Goal: Task Accomplishment & Management: Complete application form

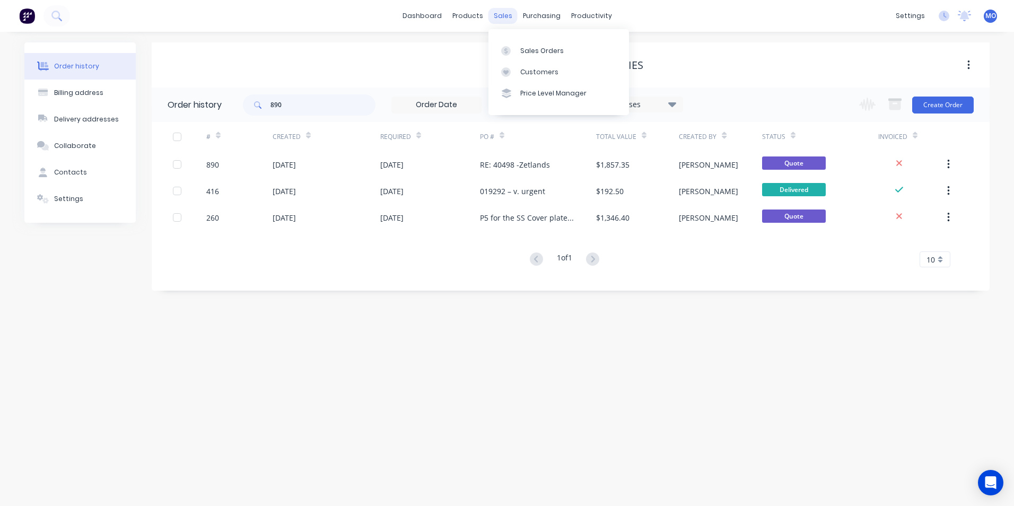
click at [509, 21] on div "sales" at bounding box center [503, 16] width 29 height 16
click at [532, 54] on div "Sales Orders" at bounding box center [541, 51] width 43 height 10
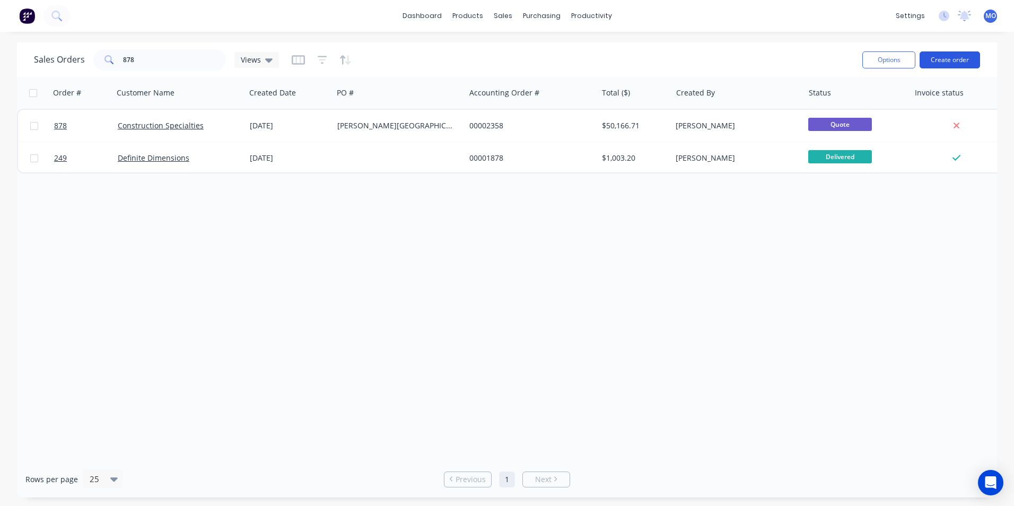
click at [947, 64] on button "Create order" at bounding box center [950, 59] width 60 height 17
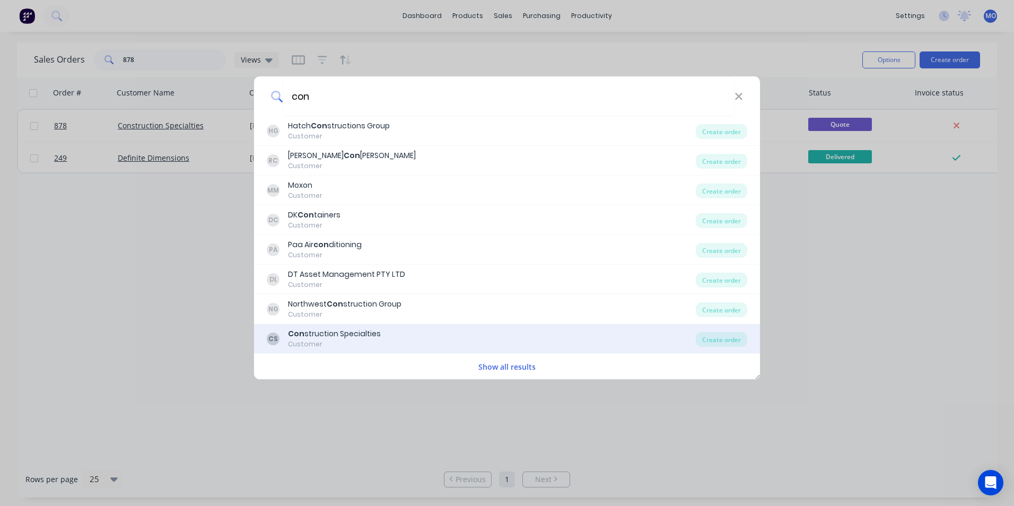
type input "con"
click at [366, 337] on div "Con struction Specialties" at bounding box center [334, 333] width 93 height 11
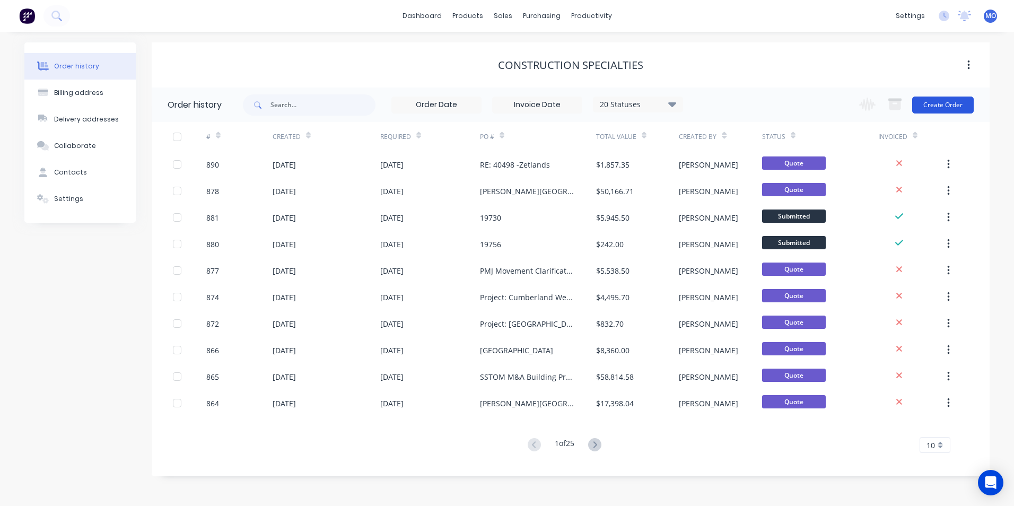
click at [931, 112] on button "Create Order" at bounding box center [943, 105] width 62 height 17
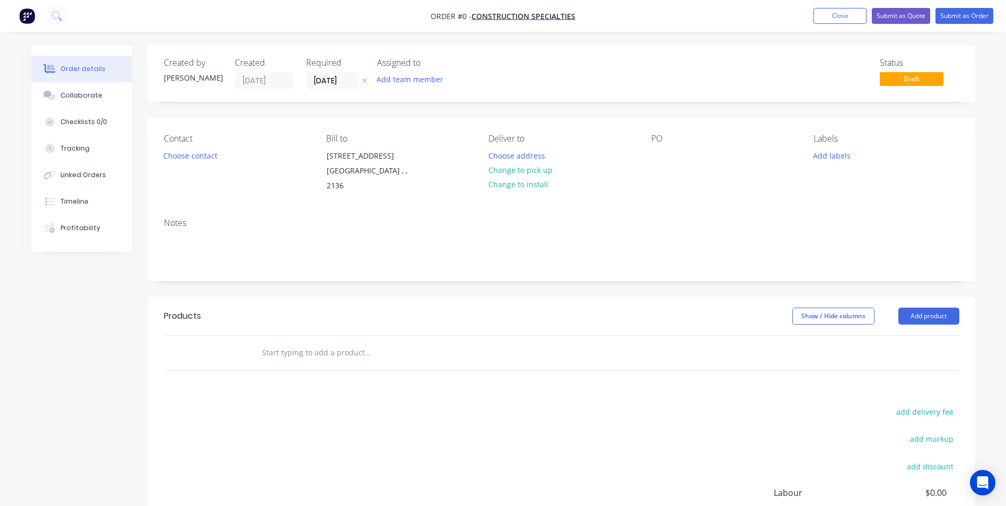
click at [186, 147] on div "Contact Choose contact" at bounding box center [236, 164] width 145 height 60
click at [185, 147] on div "Contact Choose contact" at bounding box center [236, 164] width 145 height 60
click at [182, 152] on button "Choose contact" at bounding box center [190, 155] width 65 height 14
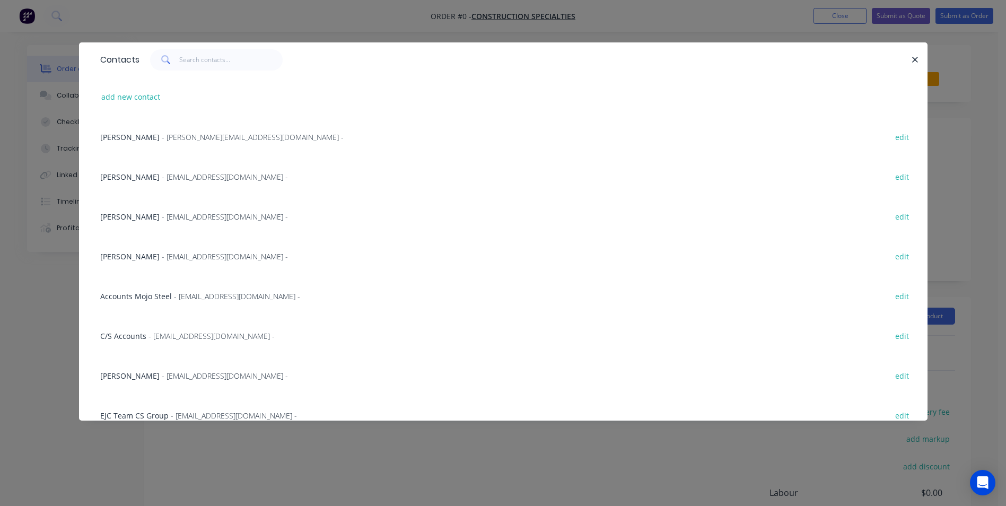
click at [172, 216] on span "- [EMAIL_ADDRESS][DOMAIN_NAME] -" at bounding box center [225, 217] width 126 height 10
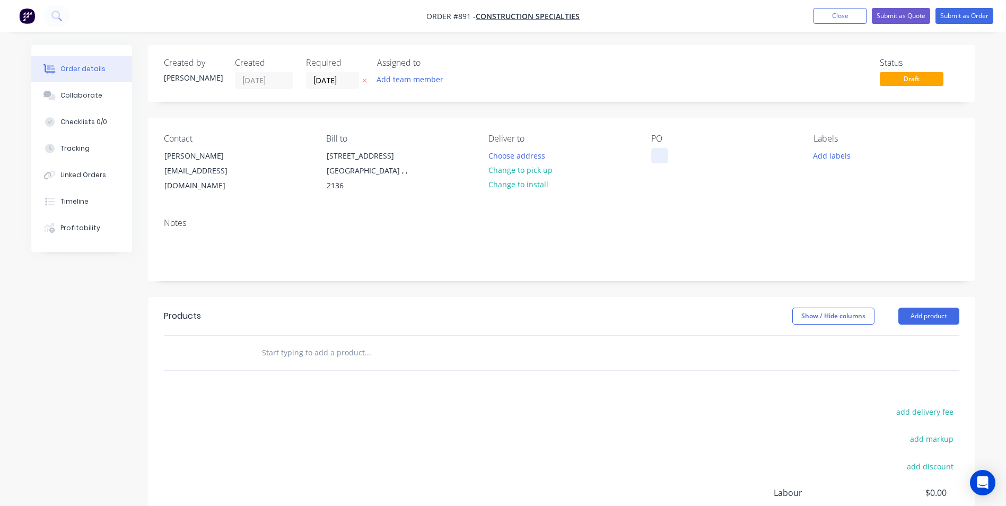
click at [657, 155] on div at bounding box center [659, 155] width 17 height 15
paste div
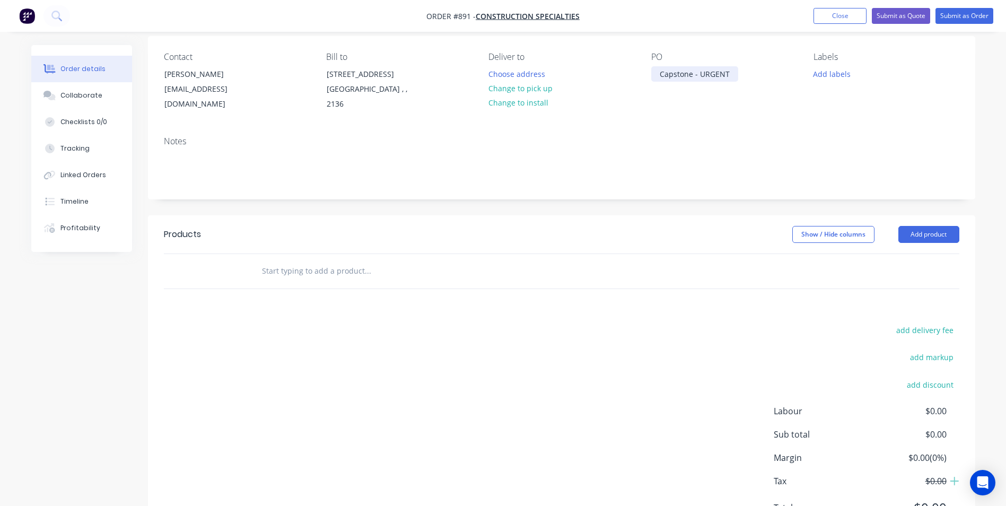
scroll to position [82, 0]
click at [917, 239] on button "Add product" at bounding box center [929, 233] width 61 height 17
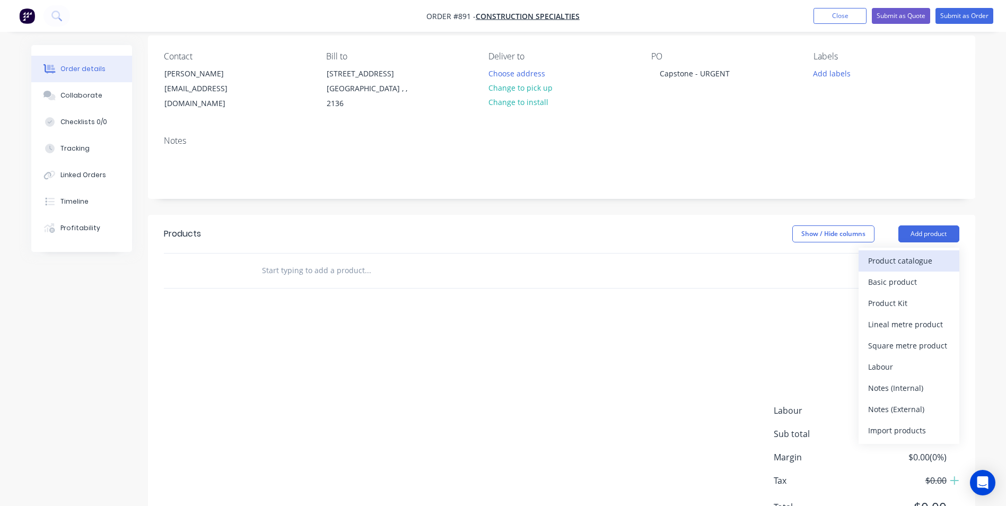
click at [882, 256] on div "Product catalogue" at bounding box center [909, 260] width 82 height 15
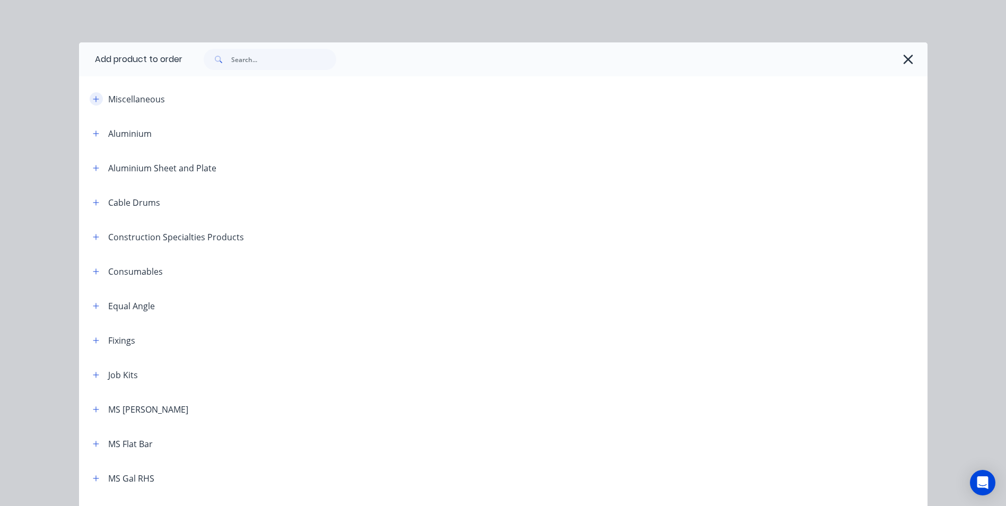
click at [93, 101] on icon "button" at bounding box center [96, 98] width 6 height 7
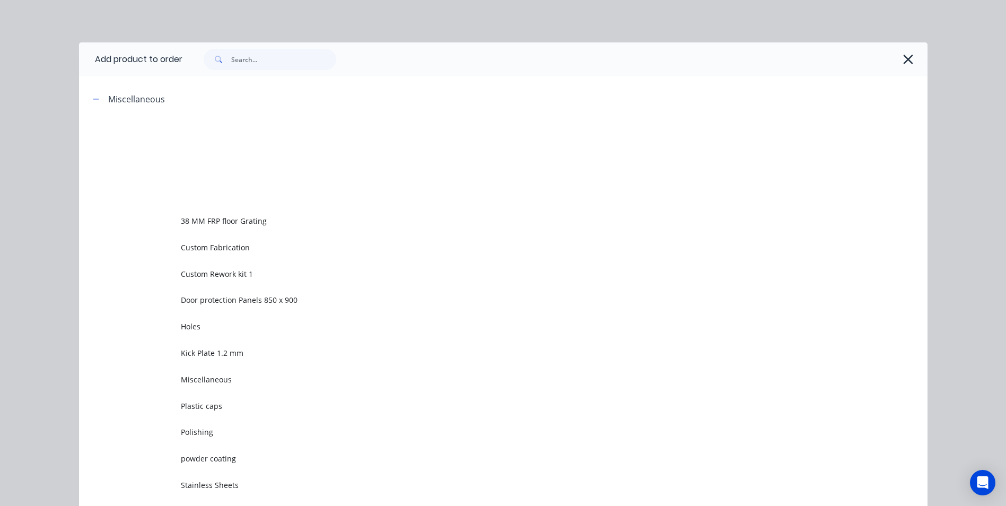
click at [221, 269] on span "Custom Rework kit 1" at bounding box center [479, 273] width 597 height 11
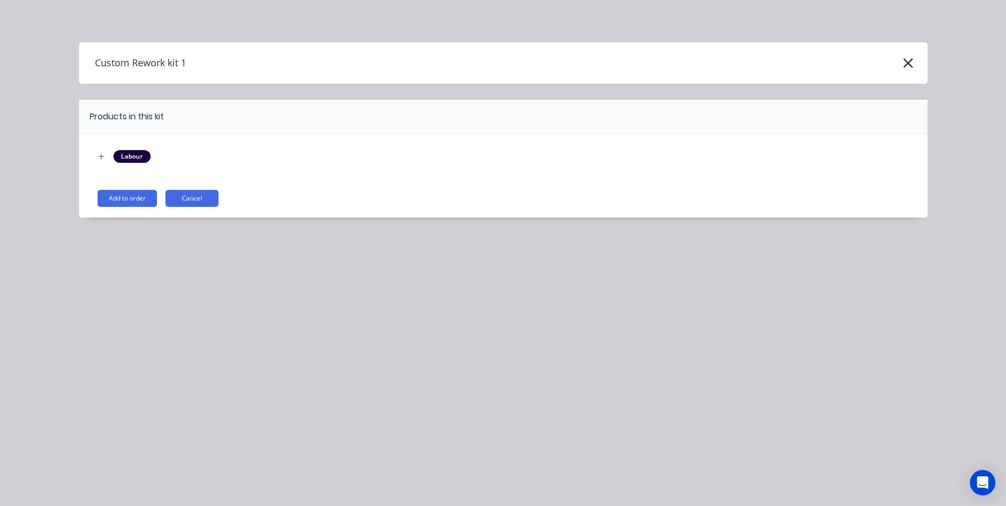
click at [127, 200] on button "Add to order" at bounding box center [127, 198] width 59 height 17
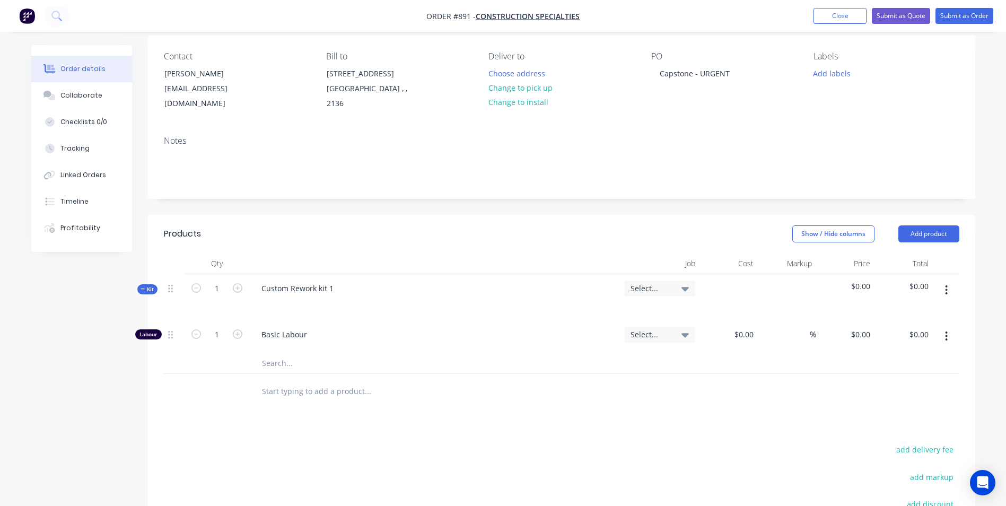
click at [950, 289] on button "button" at bounding box center [946, 290] width 25 height 19
click at [918, 315] on div "Add product to kit" at bounding box center [909, 317] width 82 height 15
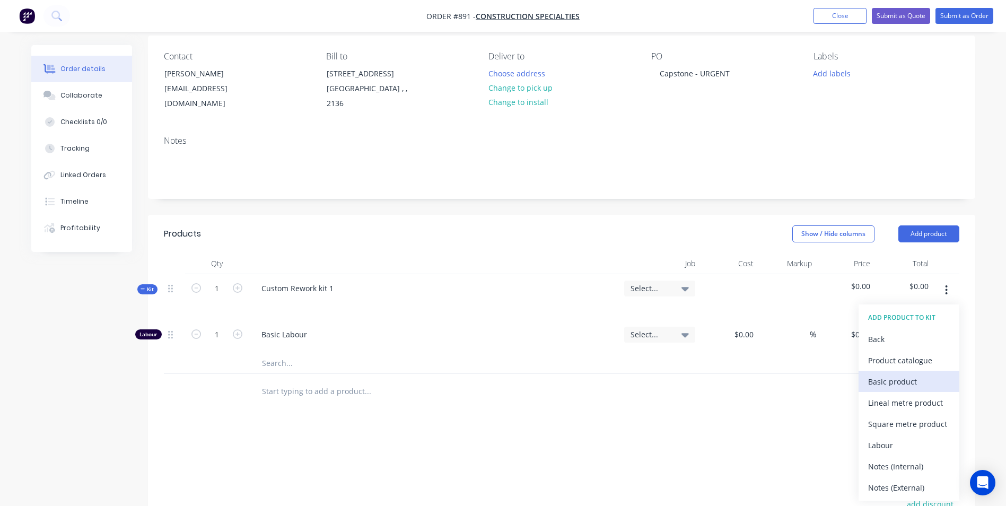
click at [881, 384] on div "Basic product" at bounding box center [909, 381] width 82 height 15
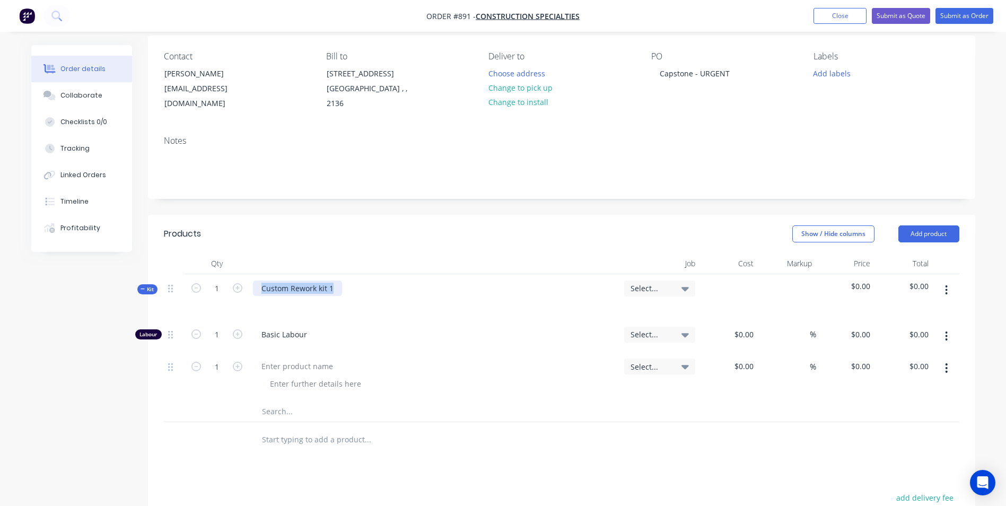
drag, startPoint x: 333, startPoint y: 282, endPoint x: 264, endPoint y: 286, distance: 69.1
click at [251, 288] on div "Custom Rework kit 1" at bounding box center [434, 297] width 371 height 46
paste div
click at [272, 366] on div at bounding box center [297, 366] width 89 height 15
click at [751, 362] on input at bounding box center [746, 366] width 24 height 15
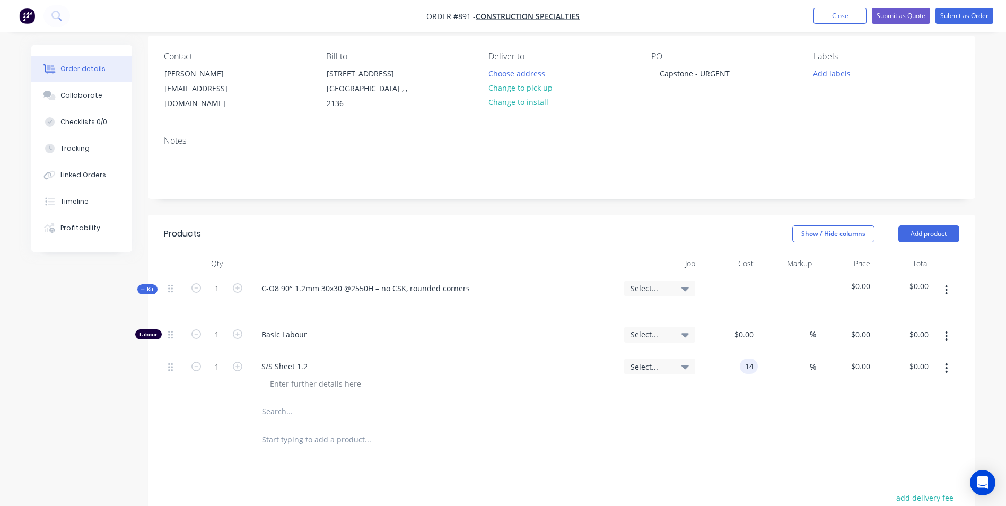
type input "$14.00"
type input "50"
type input "21"
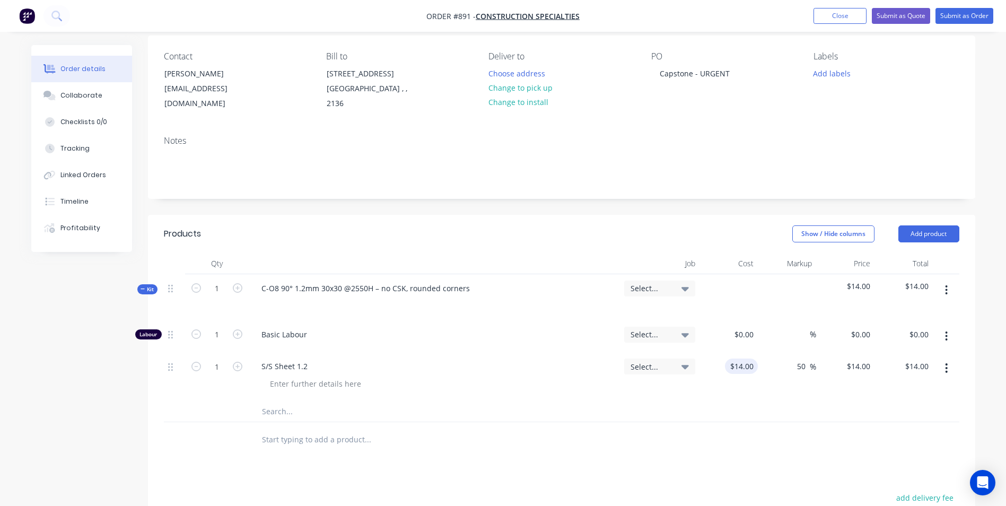
type input "$21.00"
click at [228, 326] on div "1" at bounding box center [217, 334] width 28 height 16
click at [214, 342] on input "1" at bounding box center [217, 335] width 28 height 16
type input "0.2"
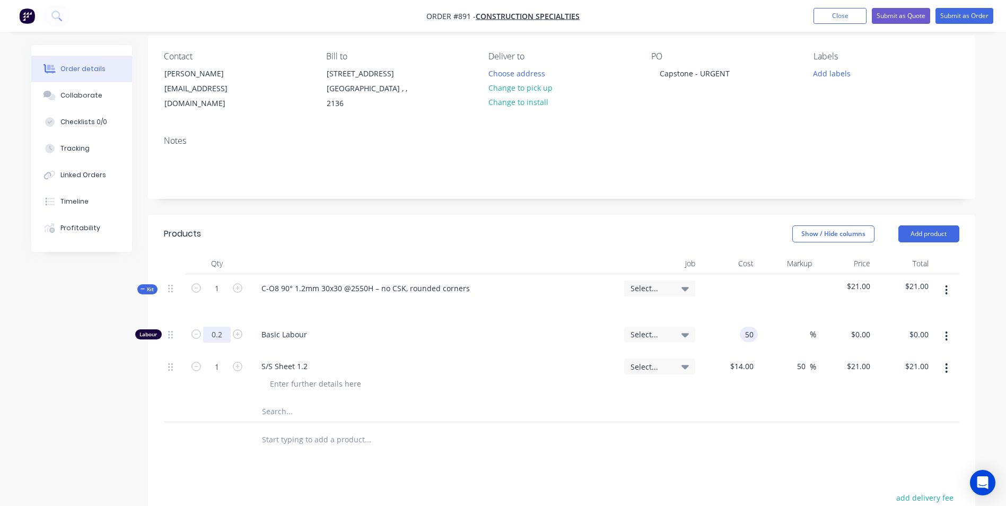
type input "$50.00"
type input "$10.00"
type input "150"
type input "200"
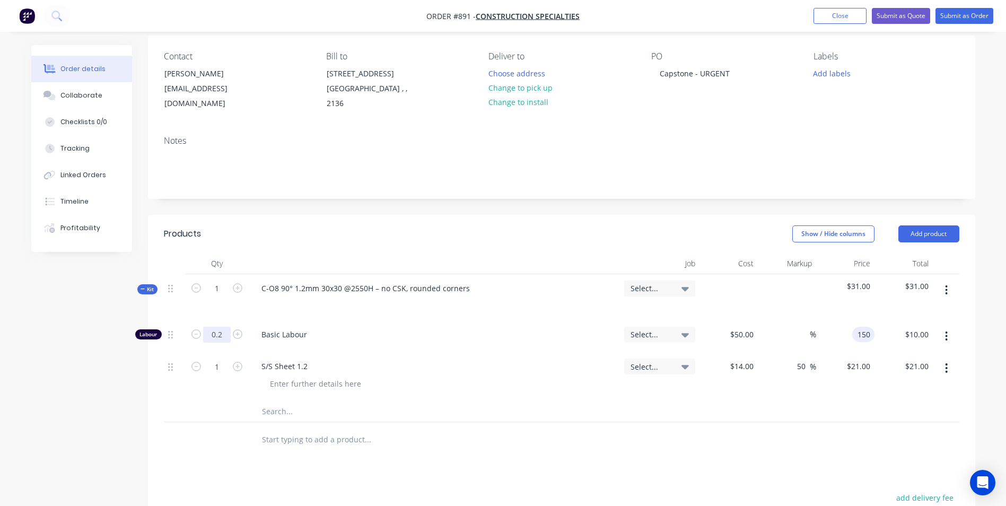
type input "$150.00"
type input "$30.00"
click at [213, 282] on input "1" at bounding box center [217, 289] width 28 height 16
type input "29"
type input "5.8"
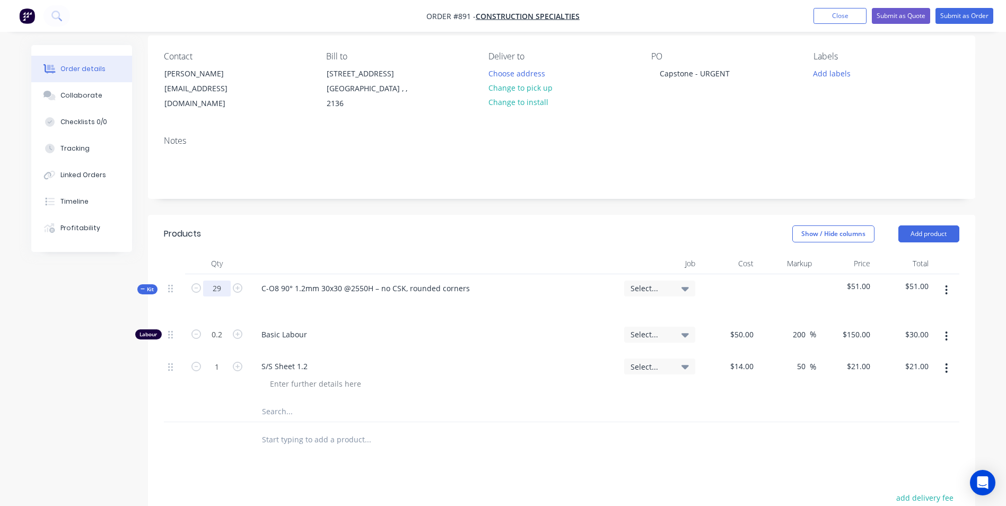
type input "$870.00"
type input "29"
type input "$609.00"
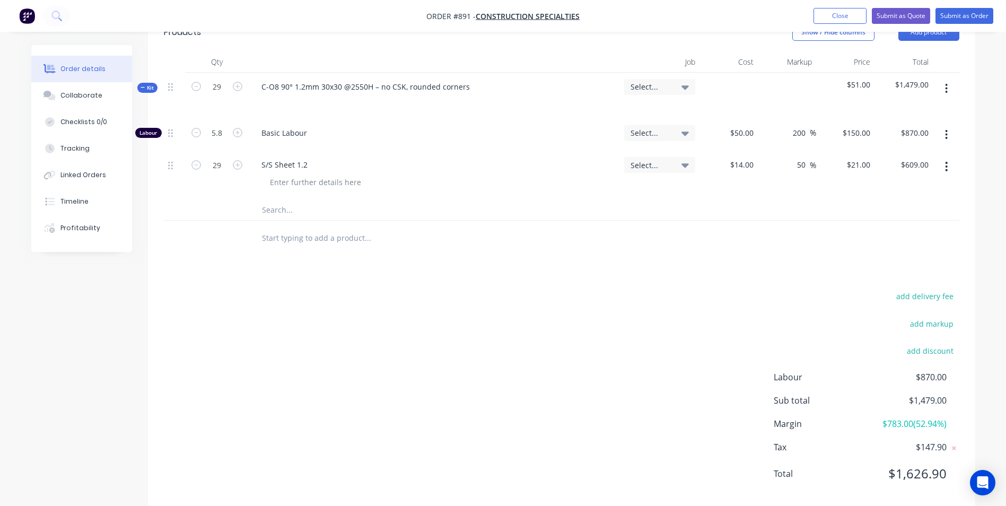
scroll to position [288, 0]
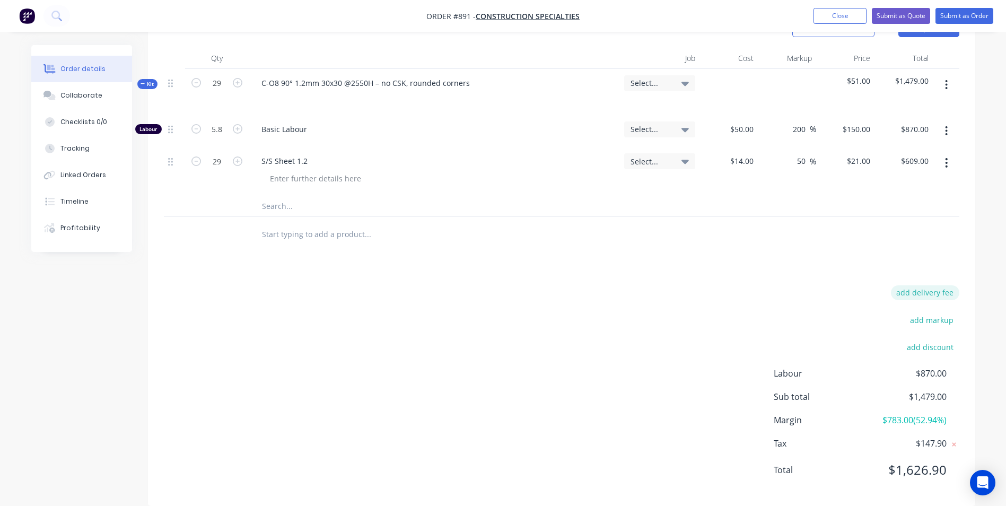
click at [925, 296] on button "add delivery fee" at bounding box center [925, 292] width 68 height 14
type input "55"
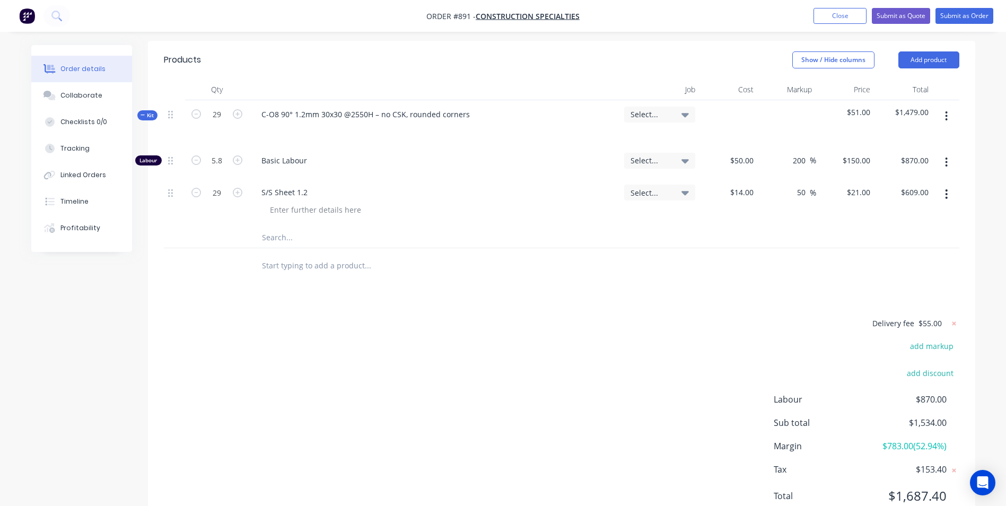
scroll to position [245, 0]
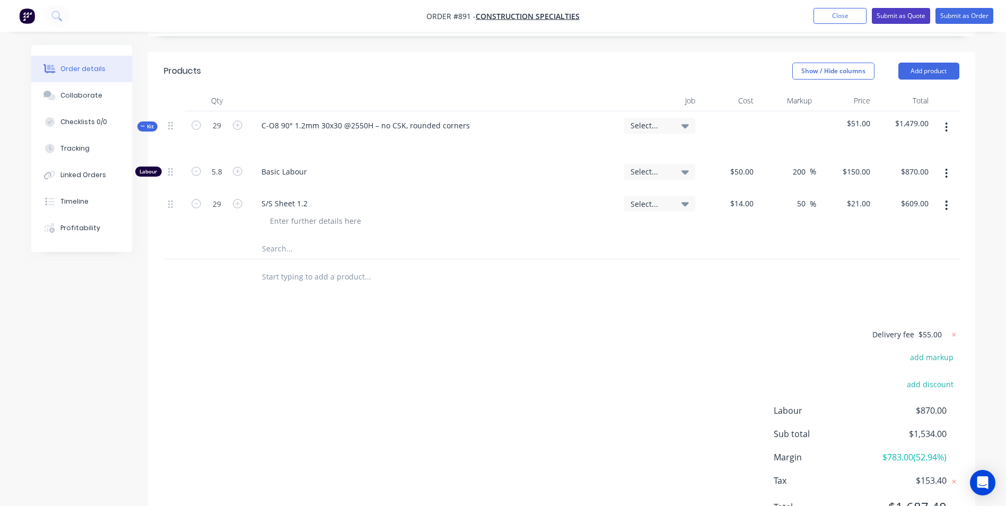
click at [891, 13] on button "Submit as Quote" at bounding box center [901, 16] width 58 height 16
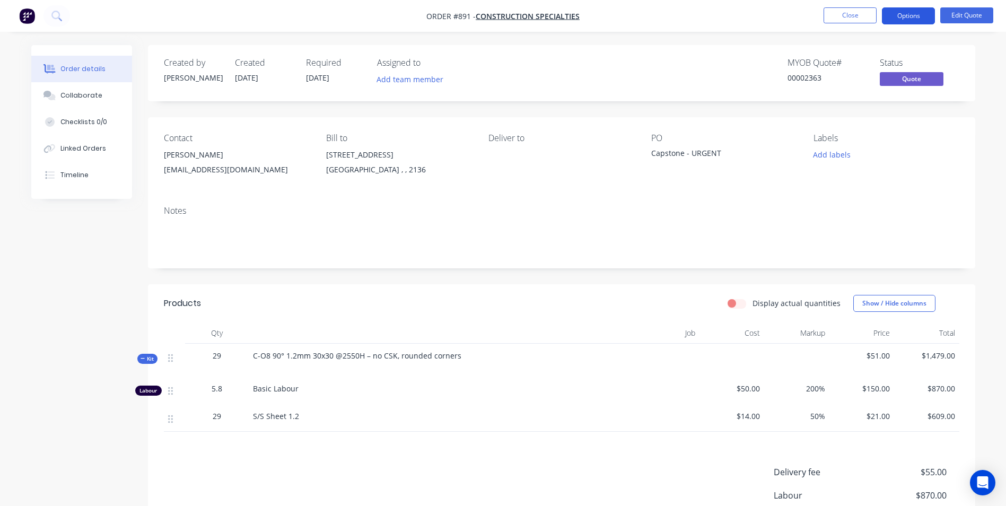
click at [912, 21] on button "Options" at bounding box center [908, 15] width 53 height 17
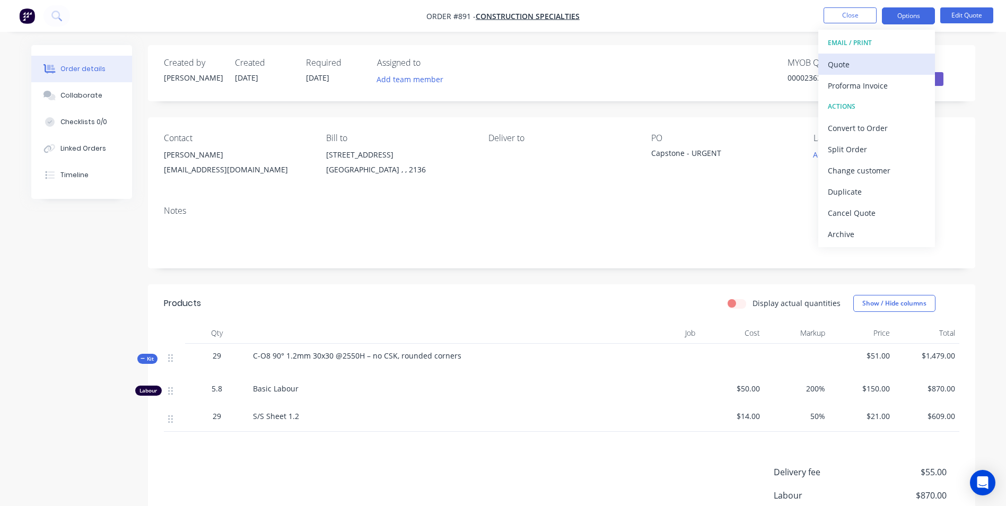
click at [849, 71] on button "Quote" at bounding box center [877, 64] width 117 height 21
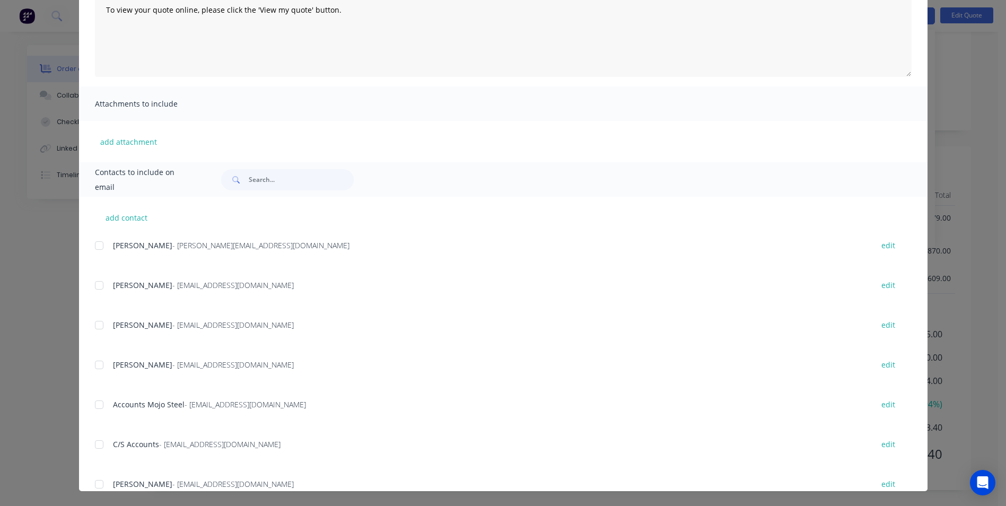
click at [95, 290] on div at bounding box center [99, 285] width 21 height 21
click at [93, 329] on div at bounding box center [99, 325] width 21 height 21
click at [97, 370] on div at bounding box center [99, 364] width 21 height 21
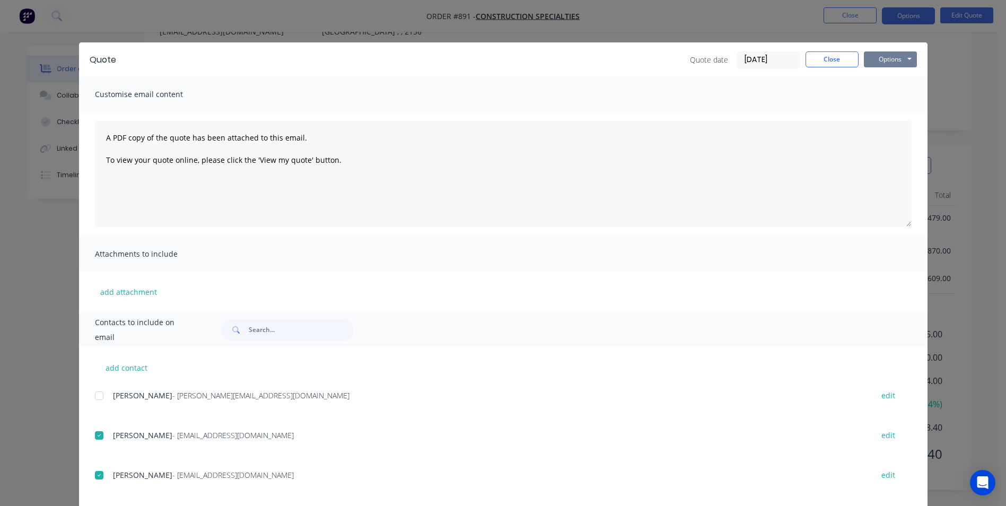
click at [906, 52] on button "Options" at bounding box center [890, 59] width 53 height 16
click at [884, 114] on button "Email" at bounding box center [898, 114] width 68 height 18
